Goal: Task Accomplishment & Management: Manage account settings

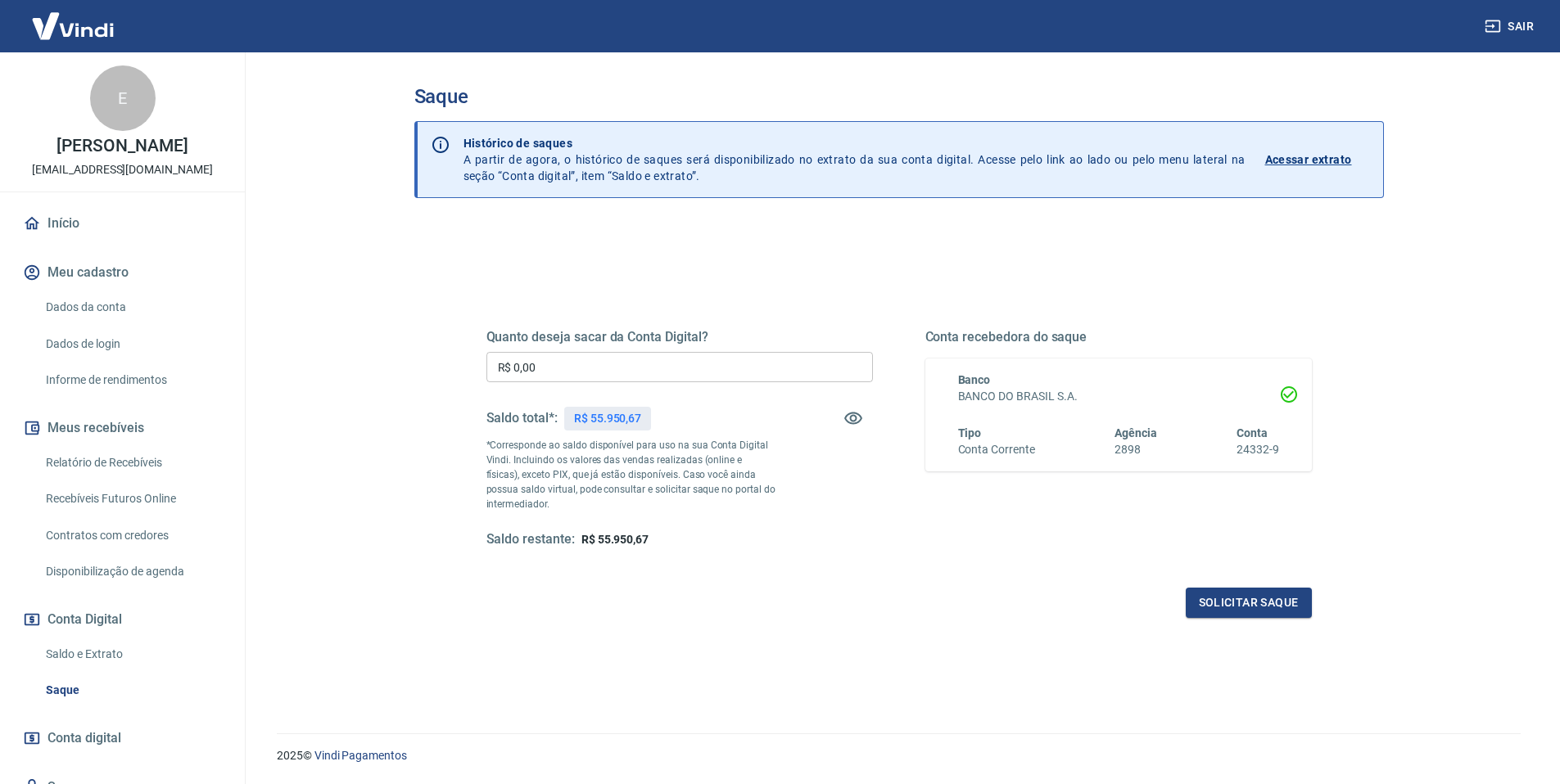
click at [669, 367] on input "R$ 0,00" at bounding box center [679, 367] width 386 height 30
type input "R$ 50.000,00"
click at [733, 608] on div "Solicitar saque" at bounding box center [898, 602] width 825 height 30
click at [1236, 604] on button "Solicitar saque" at bounding box center [1249, 602] width 126 height 30
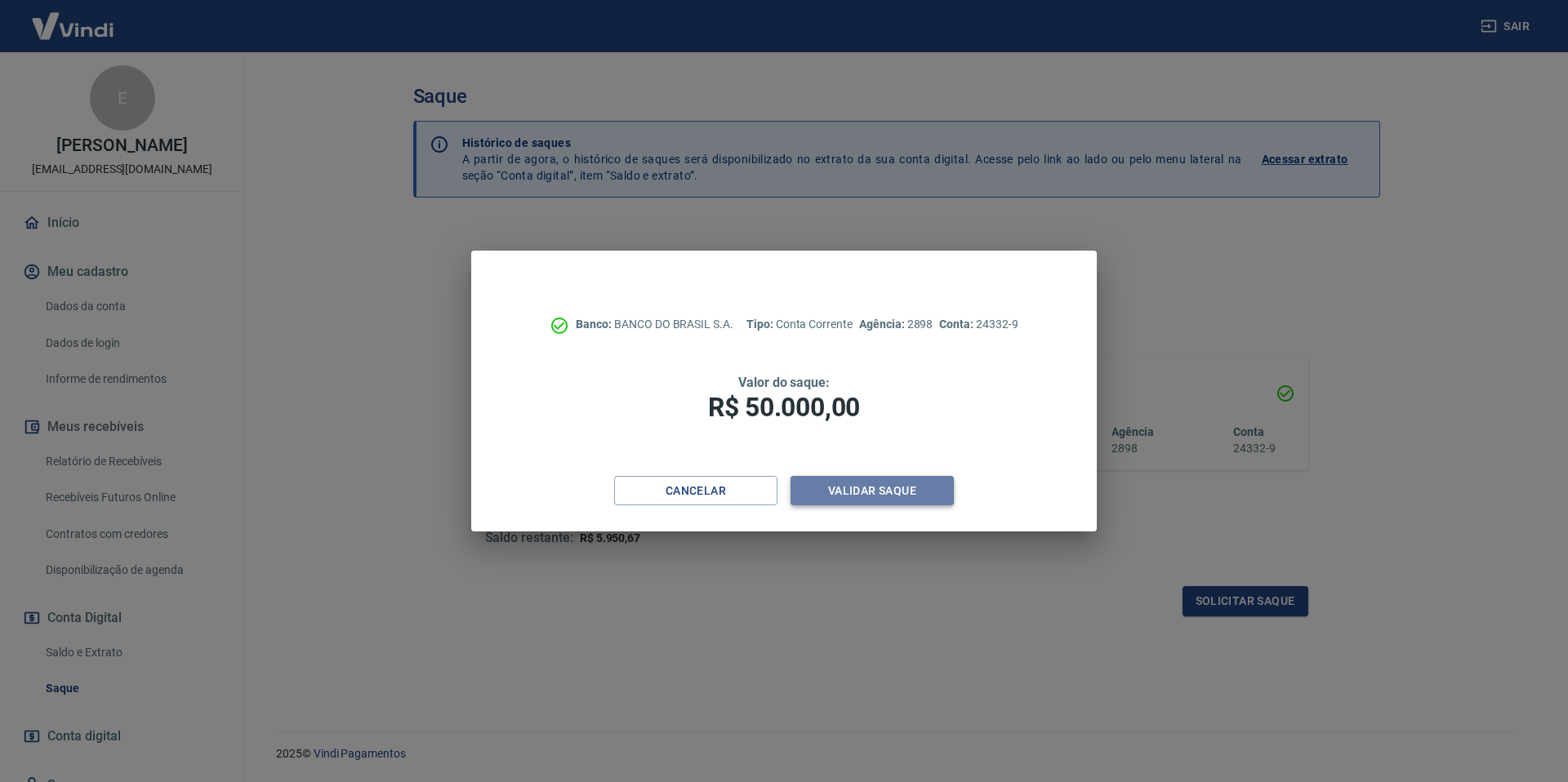
click at [875, 496] on button "Validar saque" at bounding box center [872, 490] width 163 height 30
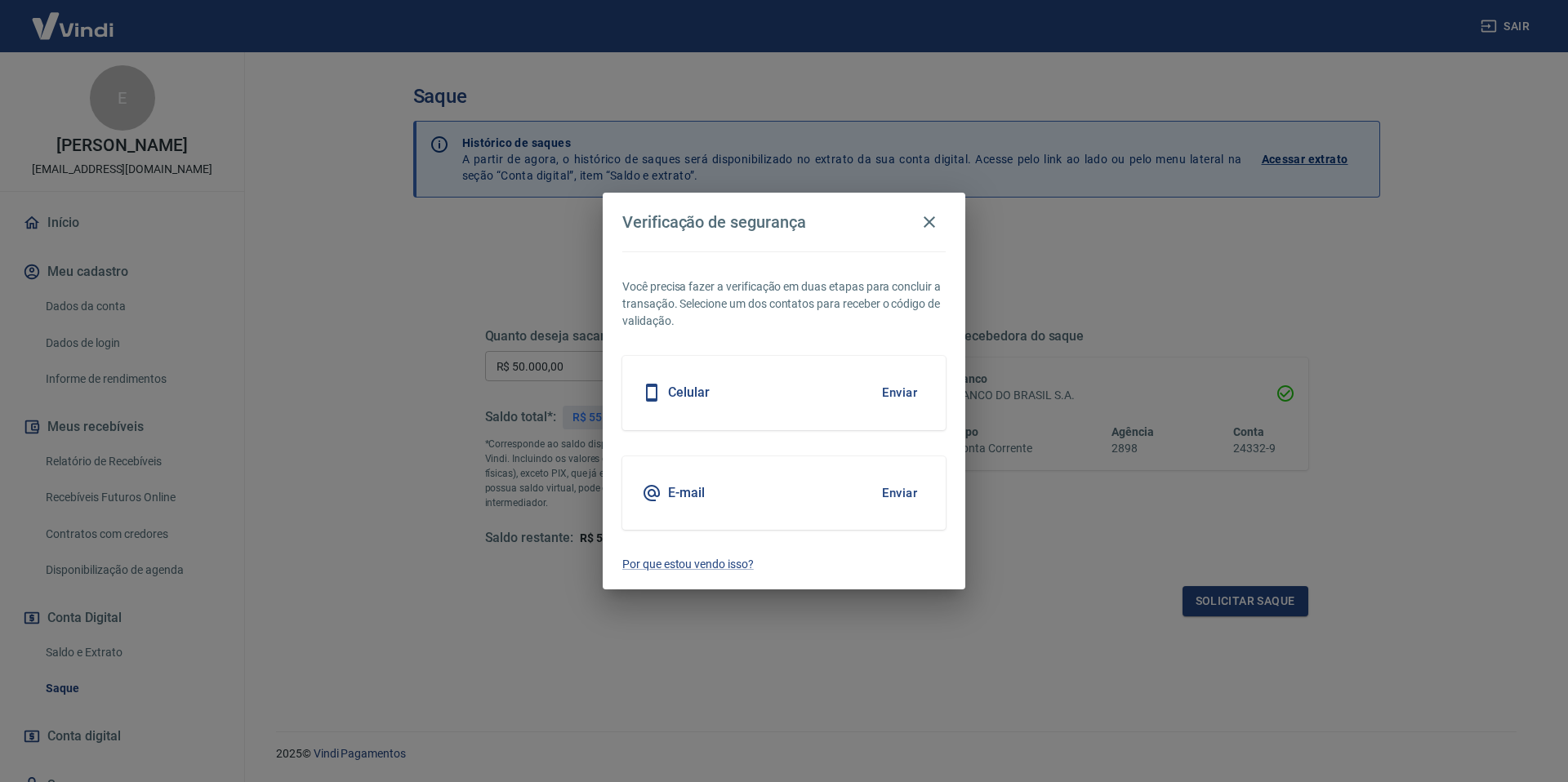
click at [907, 395] on button "Enviar" at bounding box center [898, 393] width 53 height 34
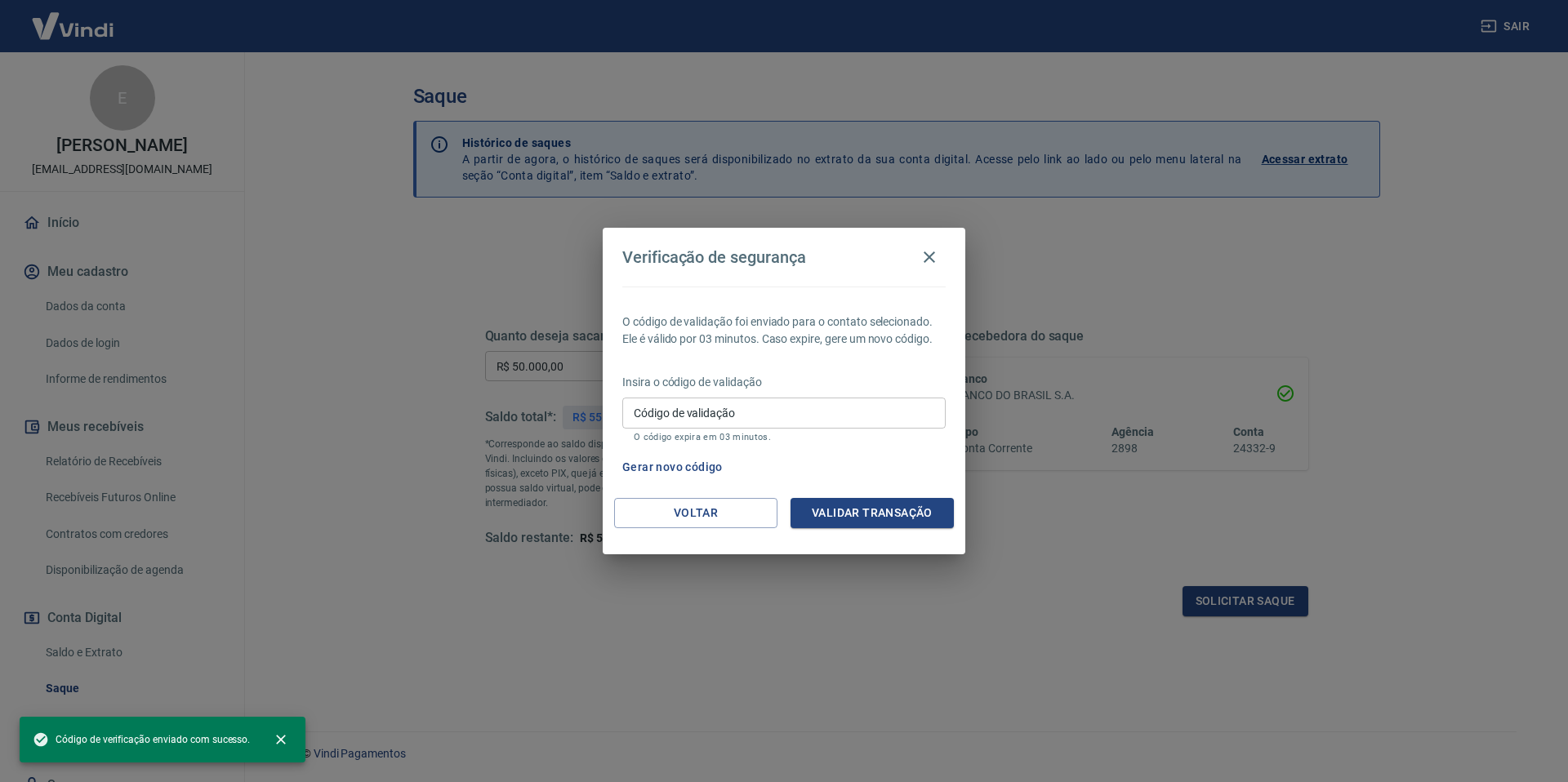
click at [869, 419] on input "Código de validação" at bounding box center [783, 413] width 323 height 30
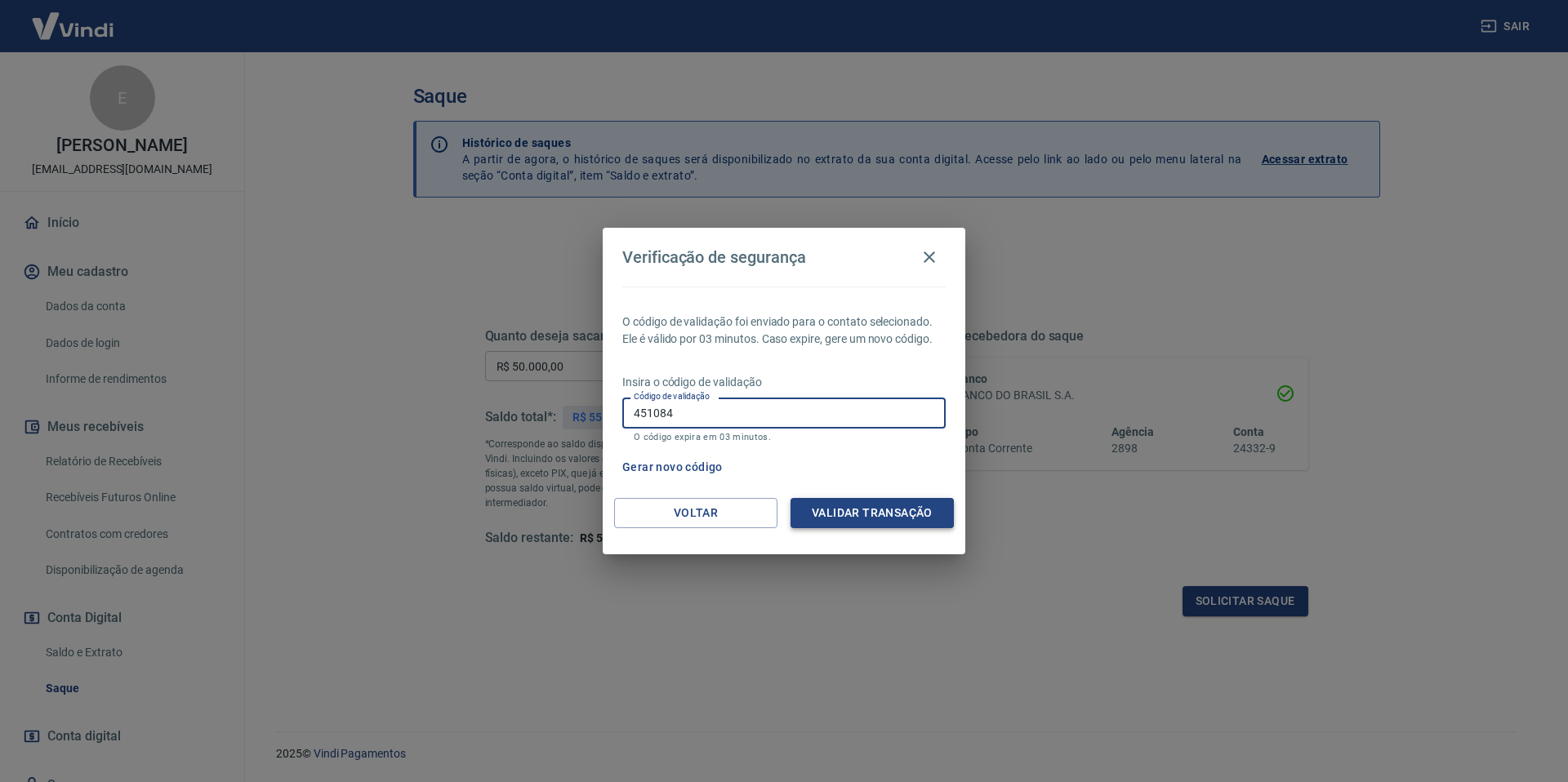
type input "451084"
click at [868, 516] on button "Validar transação" at bounding box center [872, 513] width 163 height 30
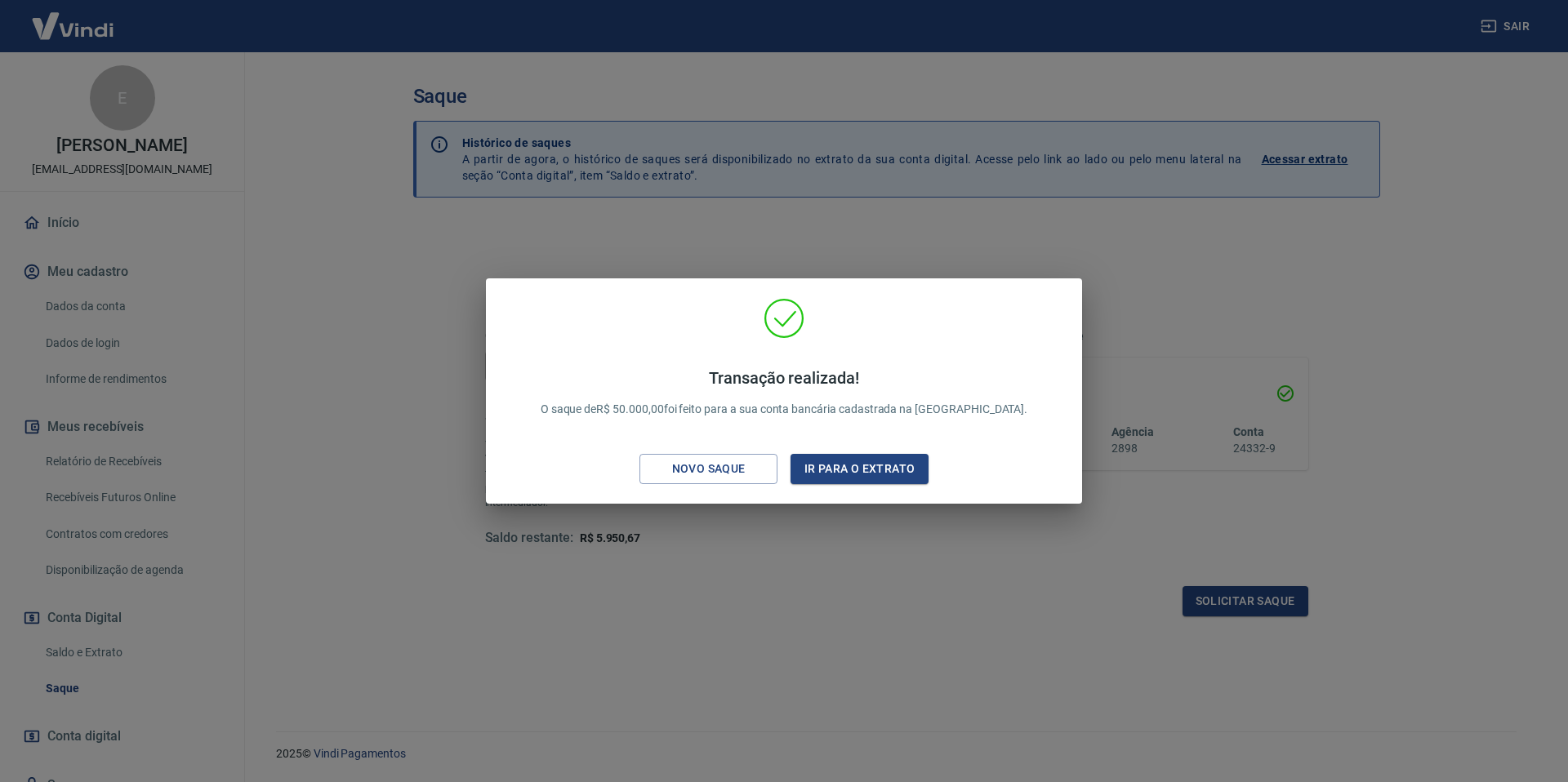
click at [1133, 566] on div "Transação realizada! O saque de R$ 50.000,00 foi feito para a sua conta bancári…" at bounding box center [784, 391] width 1568 height 782
